Goal: Information Seeking & Learning: Learn about a topic

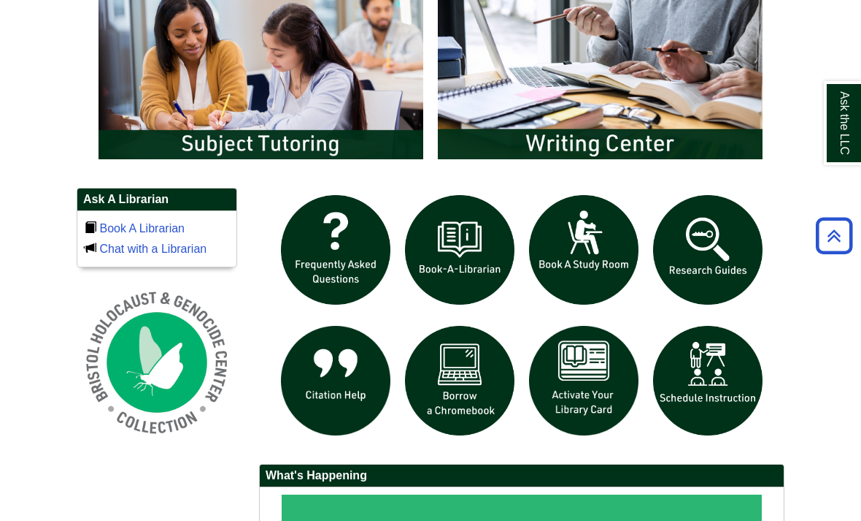
scroll to position [840, 0]
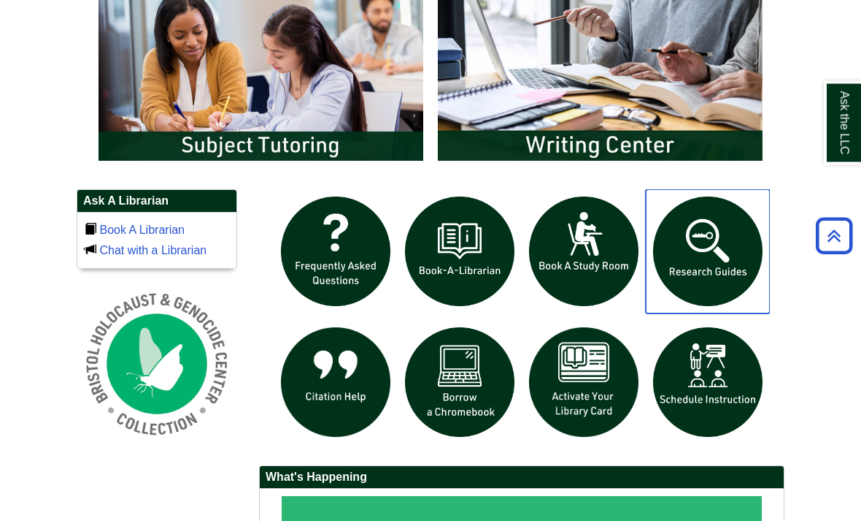
click at [715, 297] on img "slideshow" at bounding box center [708, 252] width 124 height 124
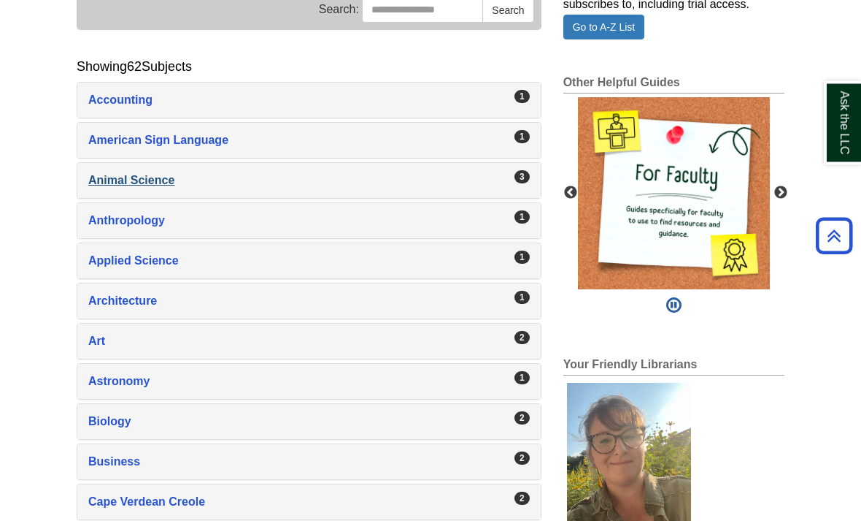
click at [486, 191] on div "Animal Science , 3 guides" at bounding box center [309, 181] width 442 height 20
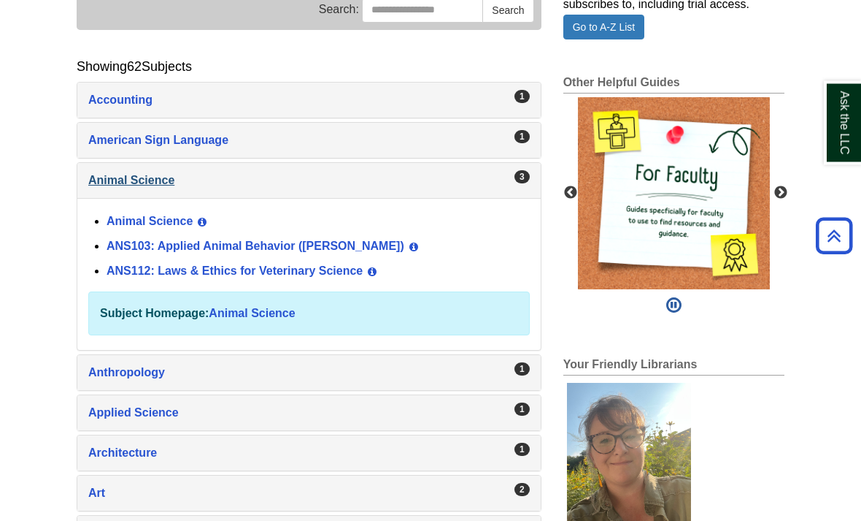
scroll to position [232, 0]
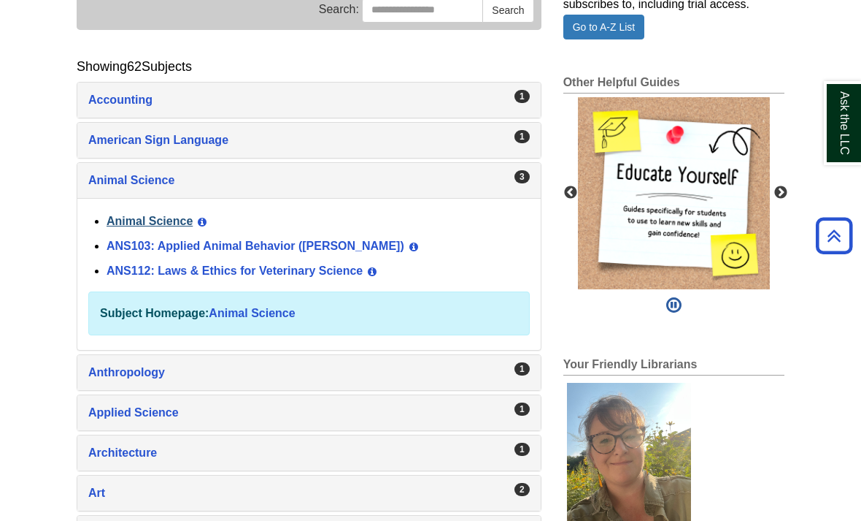
click at [137, 227] on link "Animal Science" at bounding box center [150, 221] width 86 height 12
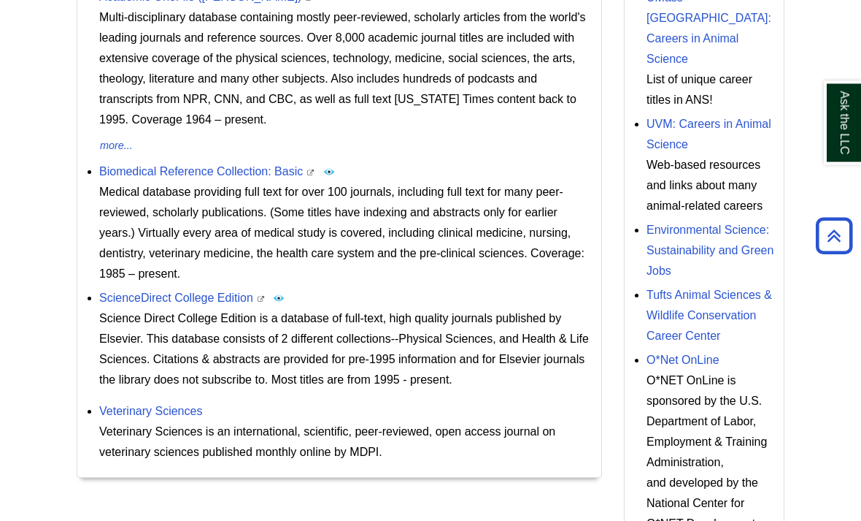
scroll to position [659, 0]
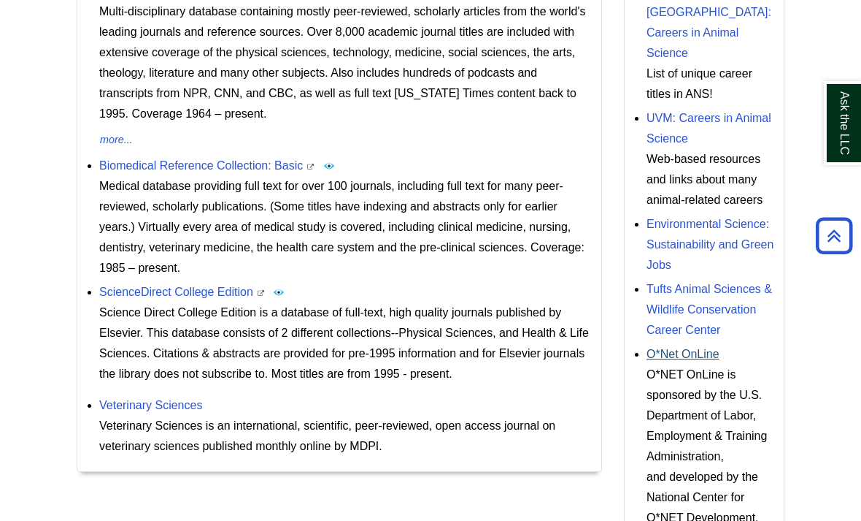
click at [683, 360] on link "O*Net OnLine" at bounding box center [683, 354] width 73 height 12
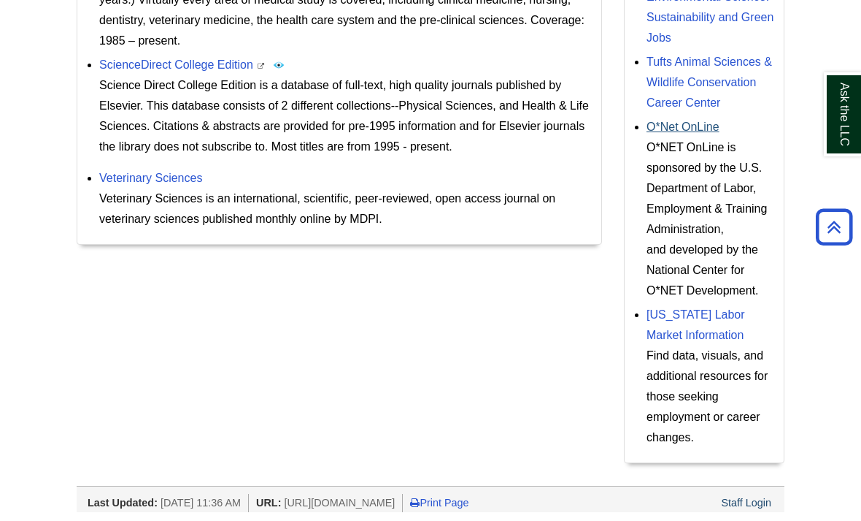
scroll to position [838, 0]
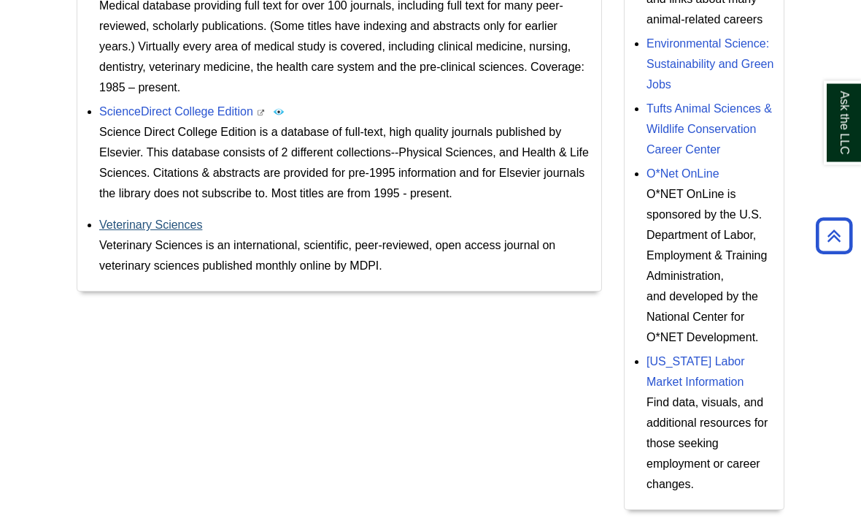
click at [125, 231] on link "Veterinary Sciences" at bounding box center [150, 225] width 103 height 12
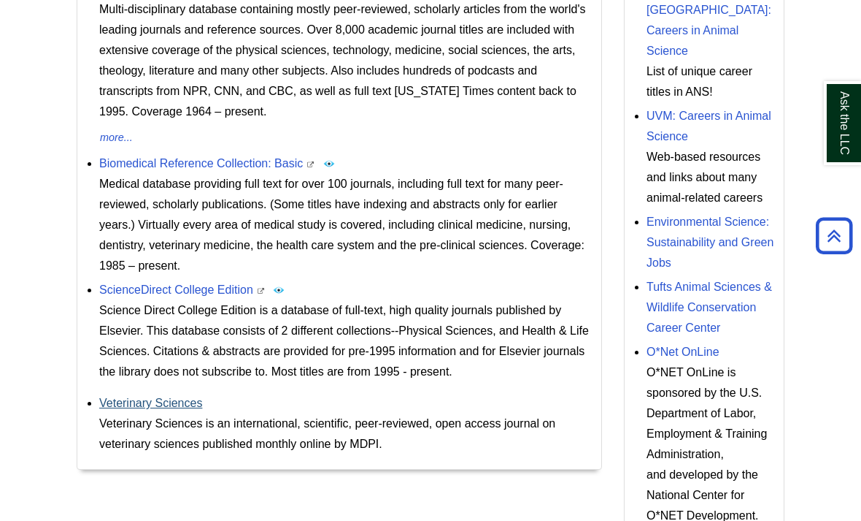
scroll to position [660, 0]
click at [715, 133] on link "UVM: Careers in Animal Science" at bounding box center [709, 126] width 125 height 33
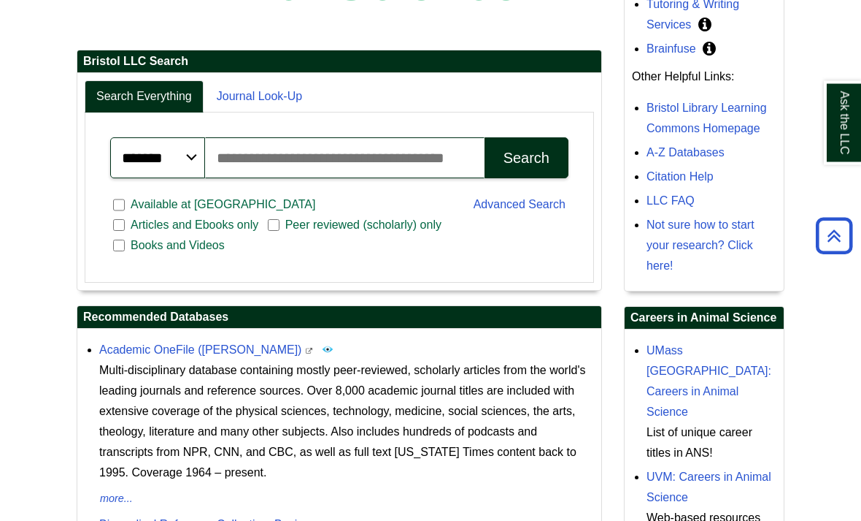
scroll to position [293, 0]
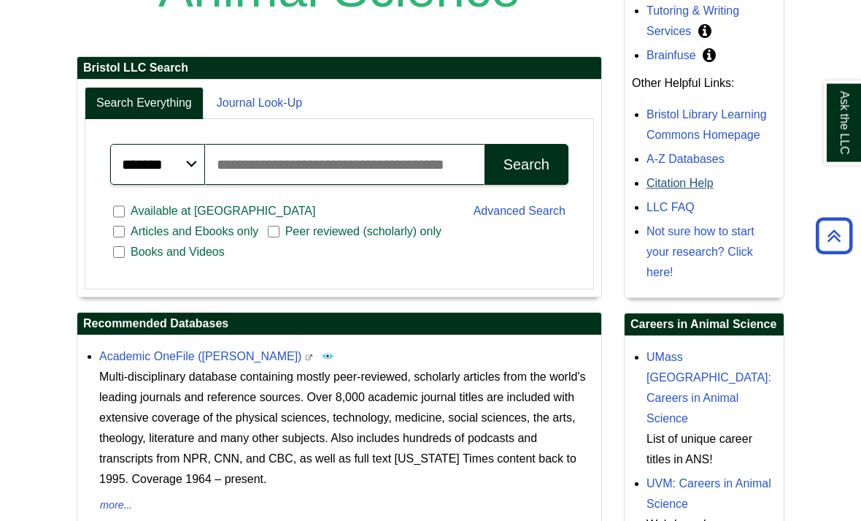
click at [691, 190] on link "Citation Help" at bounding box center [680, 183] width 67 height 12
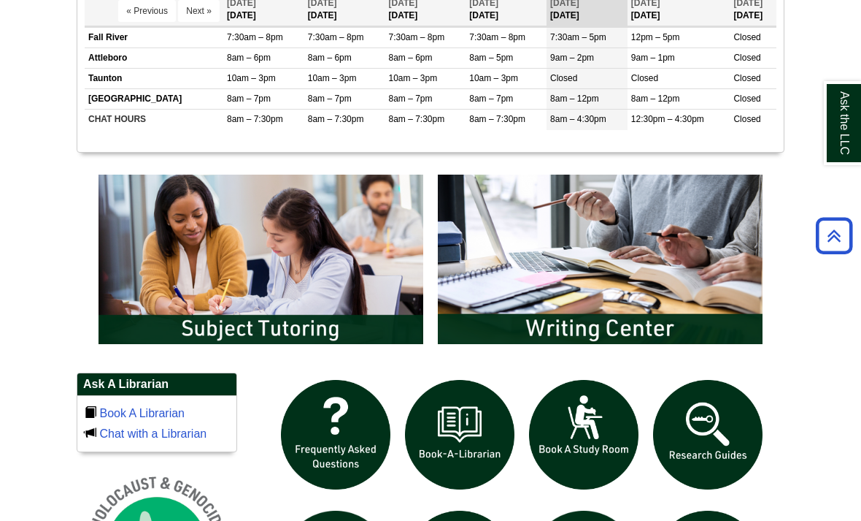
scroll to position [659, 0]
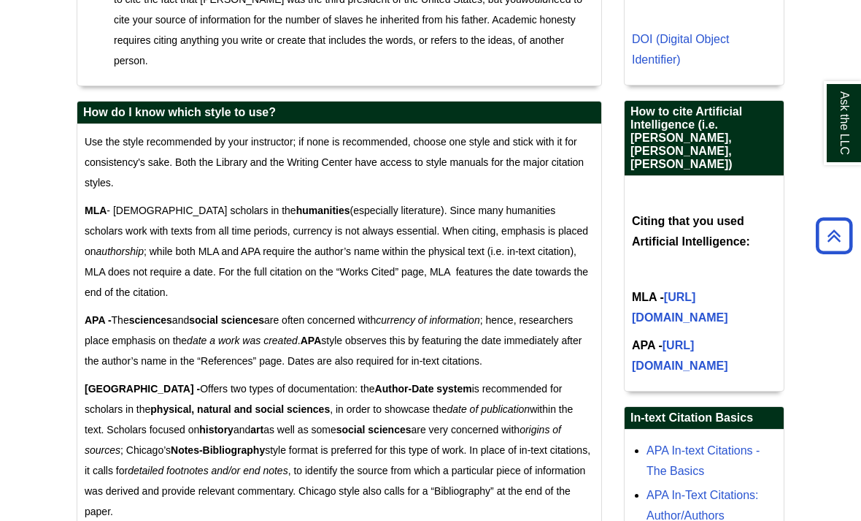
scroll to position [1024, 0]
